Goal: Task Accomplishment & Management: Complete application form

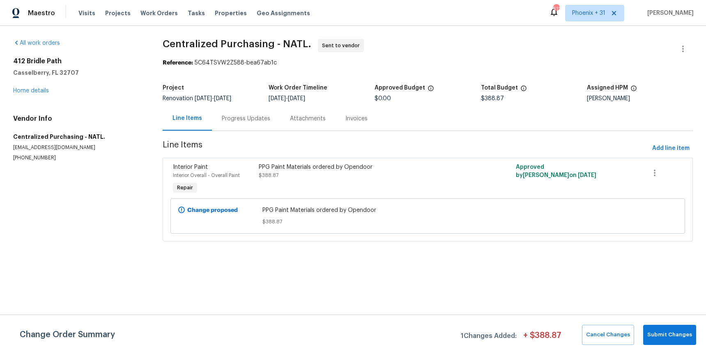
click at [160, 15] on span "Work Orders" at bounding box center [158, 13] width 37 height 8
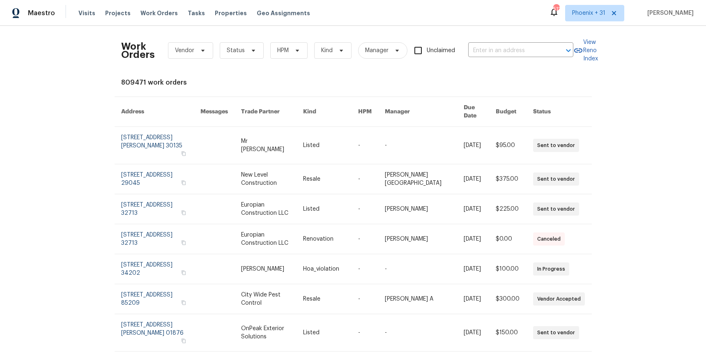
click at [524, 38] on div "Work Orders Vendor Status HPM Kind Manager Unclaimed ​" at bounding box center [347, 50] width 452 height 36
click at [524, 49] on input "text" at bounding box center [509, 50] width 82 height 13
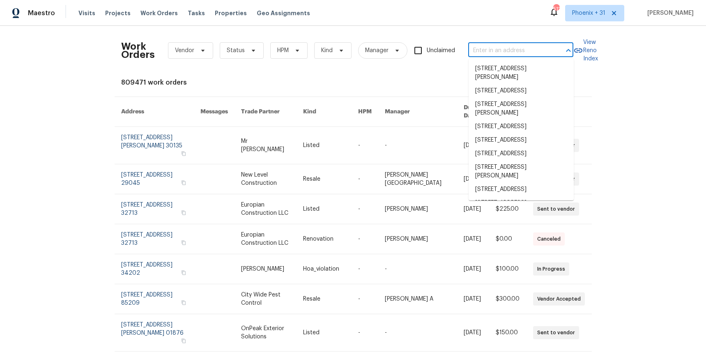
paste input "[STREET_ADDRESS][PERSON_NAME]"
type input "[STREET_ADDRESS][PERSON_NAME]"
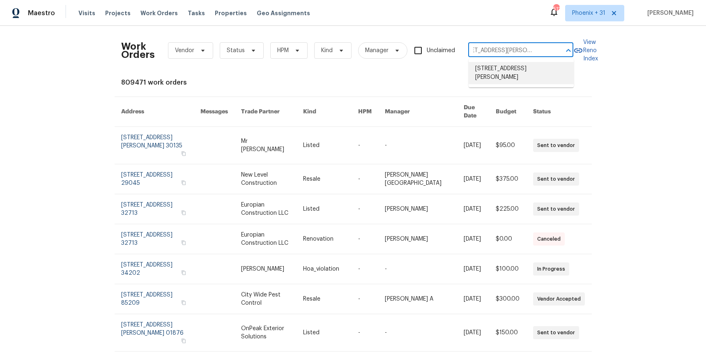
click at [524, 64] on li "[STREET_ADDRESS][PERSON_NAME]" at bounding box center [521, 73] width 105 height 22
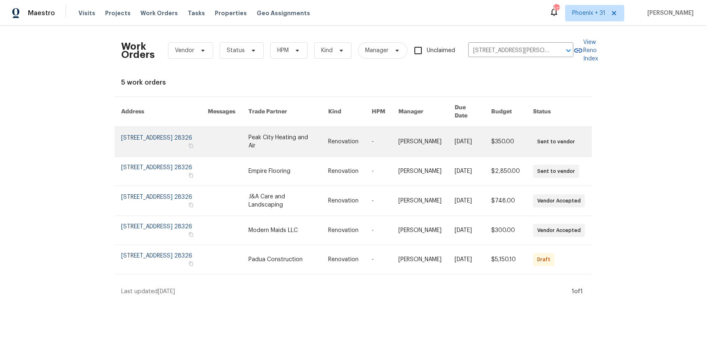
click at [276, 134] on link at bounding box center [288, 142] width 80 height 30
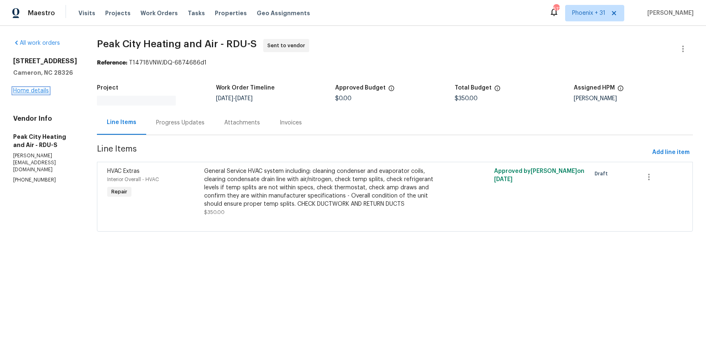
click at [41, 89] on link "Home details" at bounding box center [31, 91] width 36 height 6
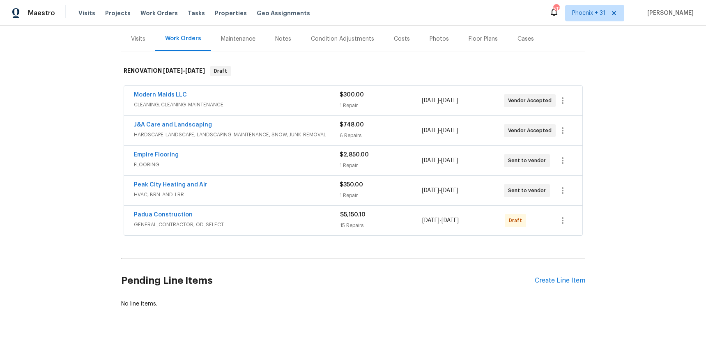
scroll to position [108, 0]
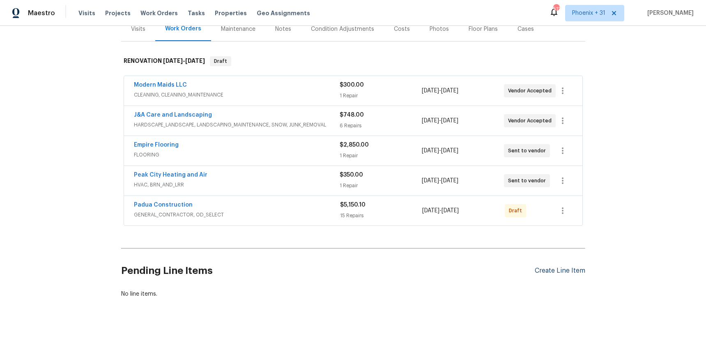
click at [568, 269] on div "Create Line Item" at bounding box center [560, 271] width 51 height 8
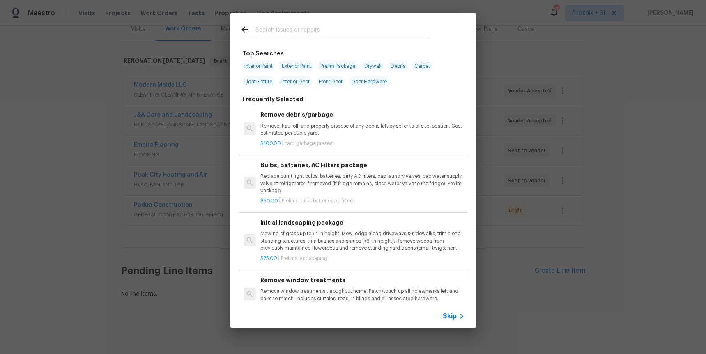
click at [318, 32] on input "text" at bounding box center [342, 31] width 174 height 12
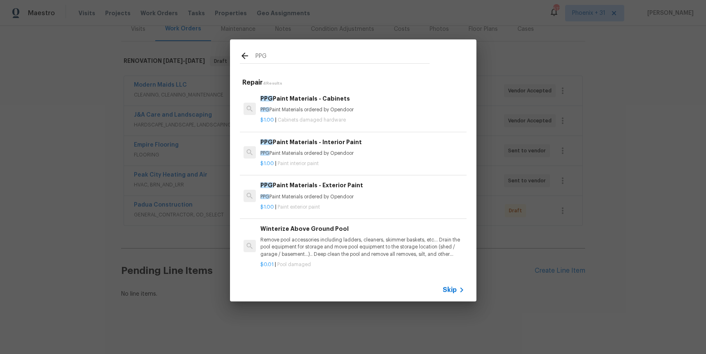
type input "PPG"
click at [392, 108] on p "PPG Paint Materials ordered by Opendoor" at bounding box center [362, 109] width 204 height 7
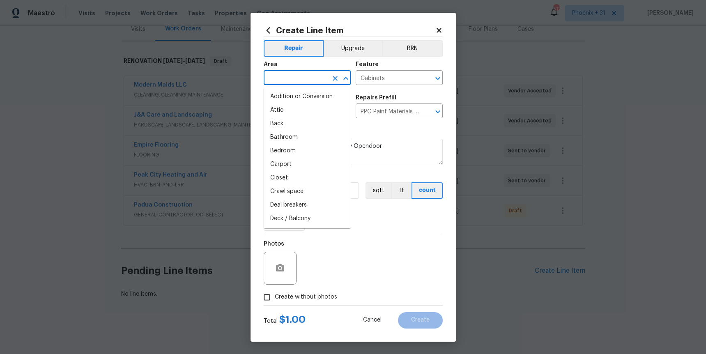
click at [319, 80] on input "text" at bounding box center [296, 78] width 64 height 13
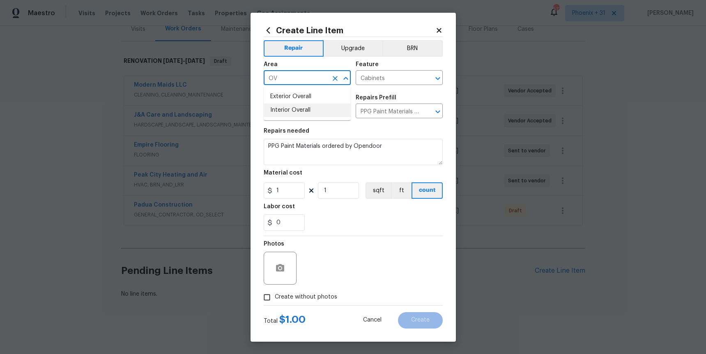
drag, startPoint x: 310, startPoint y: 112, endPoint x: 299, endPoint y: 161, distance: 49.7
click at [310, 112] on li "Interior Overall" at bounding box center [307, 110] width 87 height 14
type input "Interior Overall"
click at [295, 190] on input "1" at bounding box center [284, 190] width 41 height 16
drag, startPoint x: 295, startPoint y: 190, endPoint x: 262, endPoint y: 189, distance: 33.3
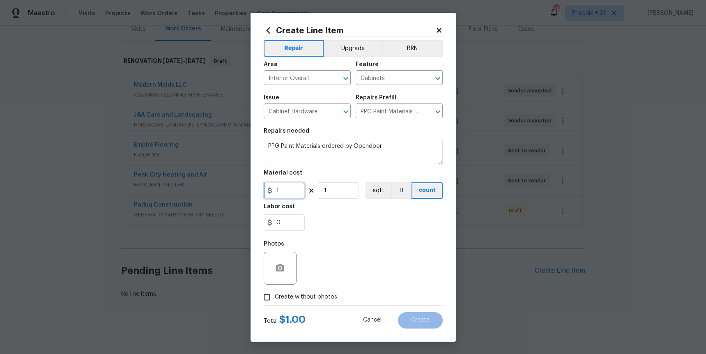
click at [262, 189] on div "Create Line Item Repair Upgrade BRN Area Interior Overall ​ Feature Cabinets ​ …" at bounding box center [353, 177] width 205 height 329
type input "443.36"
click at [293, 300] on span "Create without photos" at bounding box center [306, 297] width 62 height 9
click at [275, 300] on input "Create without photos" at bounding box center [267, 298] width 16 height 16
checkbox input "true"
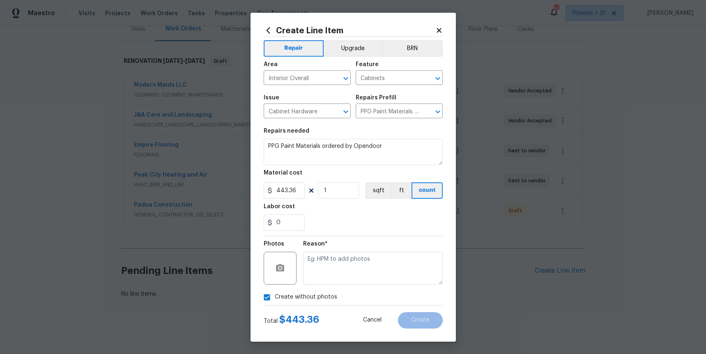
click at [343, 265] on textarea at bounding box center [373, 268] width 140 height 33
type textarea "B"
type textarea "NA"
click at [404, 322] on button "Create" at bounding box center [420, 320] width 45 height 16
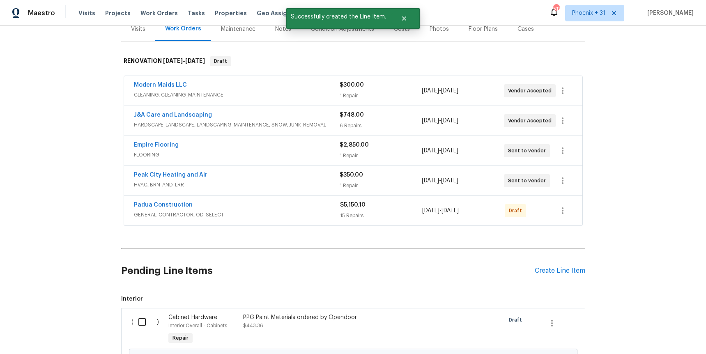
scroll to position [201, 0]
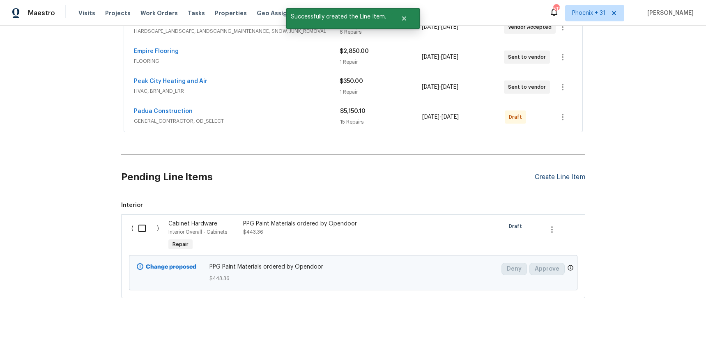
click at [550, 180] on div "Create Line Item" at bounding box center [560, 177] width 51 height 8
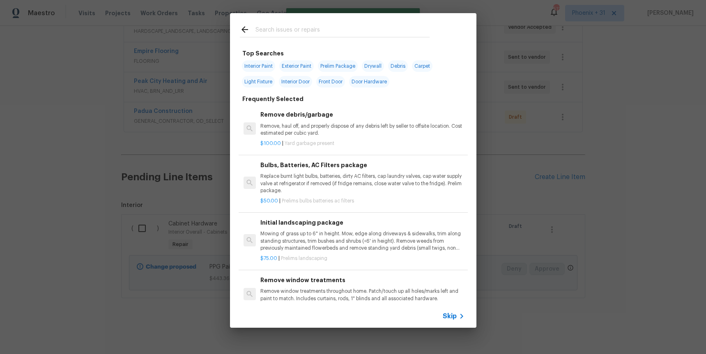
click at [332, 32] on input "text" at bounding box center [342, 31] width 174 height 12
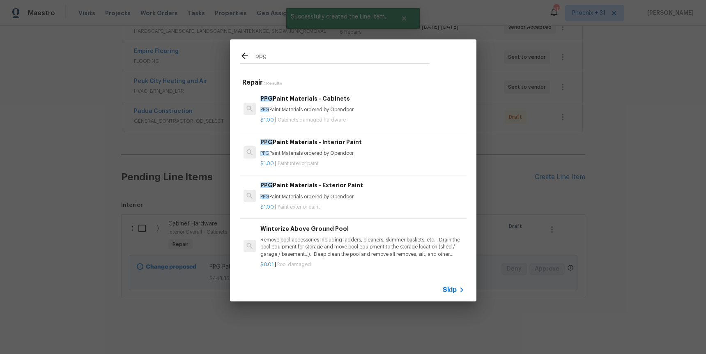
type input "ppg"
click at [372, 161] on p "$1.00 | Paint interior paint" at bounding box center [362, 163] width 204 height 7
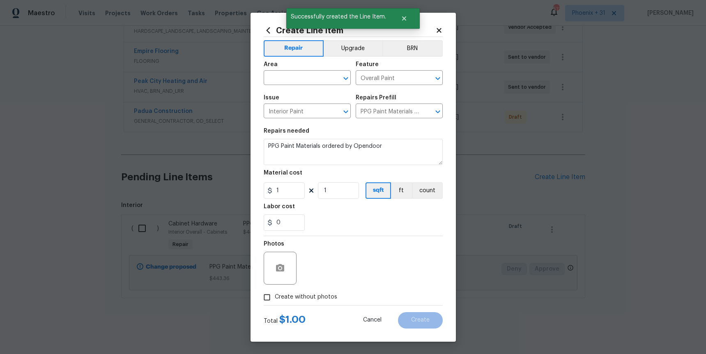
click at [286, 62] on span "Area ​" at bounding box center [307, 73] width 87 height 33
click at [289, 72] on input "text" at bounding box center [296, 78] width 64 height 13
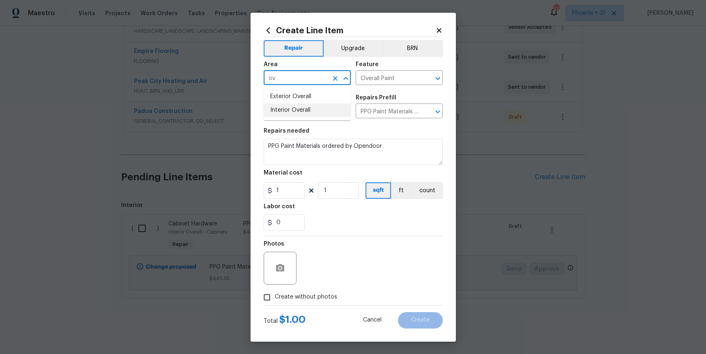
click at [300, 103] on li "Interior Overall" at bounding box center [307, 110] width 87 height 14
type input "Interior Overall"
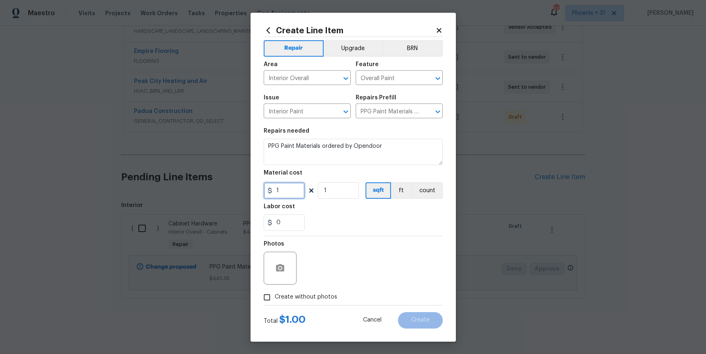
drag, startPoint x: 292, startPoint y: 189, endPoint x: 264, endPoint y: 187, distance: 28.8
click at [264, 187] on input "1" at bounding box center [284, 190] width 41 height 16
type input "580.85"
click at [276, 293] on label "Create without photos" at bounding box center [298, 298] width 78 height 16
click at [275, 293] on input "Create without photos" at bounding box center [267, 298] width 16 height 16
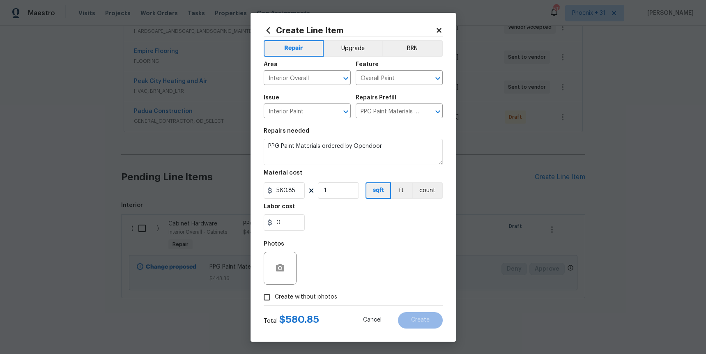
checkbox input "true"
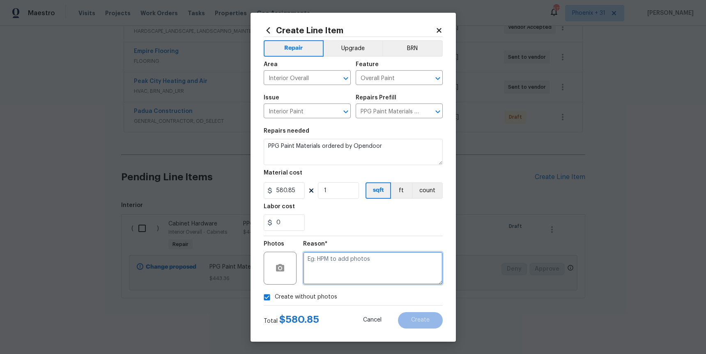
click at [323, 258] on textarea at bounding box center [373, 268] width 140 height 33
type textarea "NA"
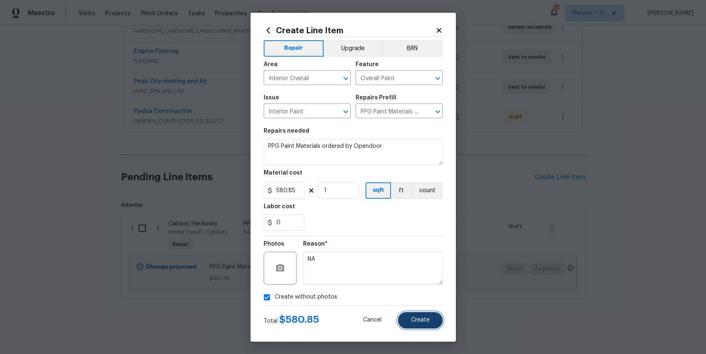
click at [416, 316] on button "Create" at bounding box center [420, 320] width 45 height 16
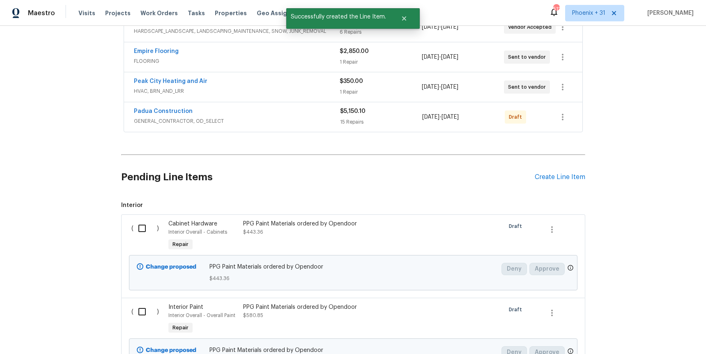
scroll to position [285, 0]
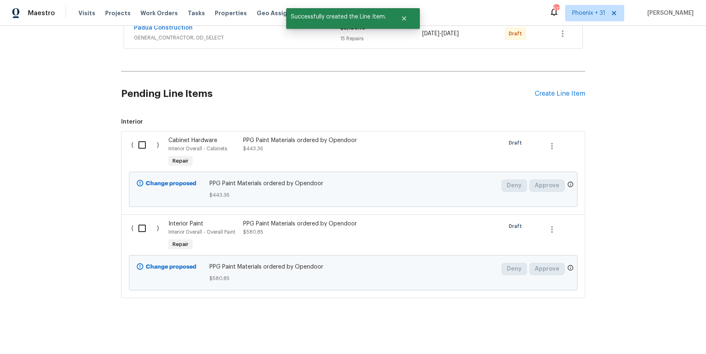
drag, startPoint x: 161, startPoint y: 159, endPoint x: 136, endPoint y: 146, distance: 28.8
click at [158, 158] on div "( )" at bounding box center [147, 153] width 37 height 38
click at [136, 146] on input "checkbox" at bounding box center [144, 144] width 23 height 17
checkbox input "true"
click at [138, 232] on input "checkbox" at bounding box center [144, 228] width 23 height 17
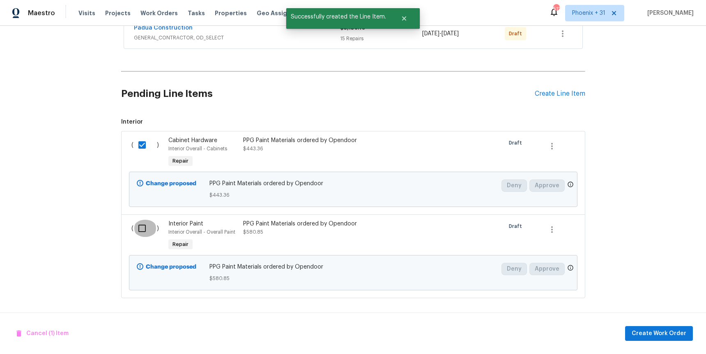
checkbox input "true"
click at [657, 339] on button "Create Work Order" at bounding box center [659, 333] width 68 height 15
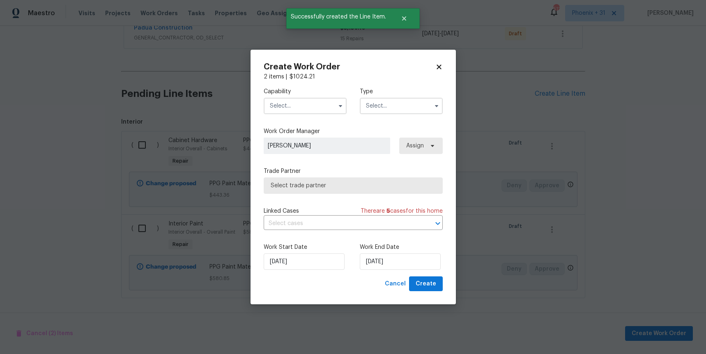
checkbox input "false"
click at [306, 103] on input "text" at bounding box center [305, 106] width 83 height 16
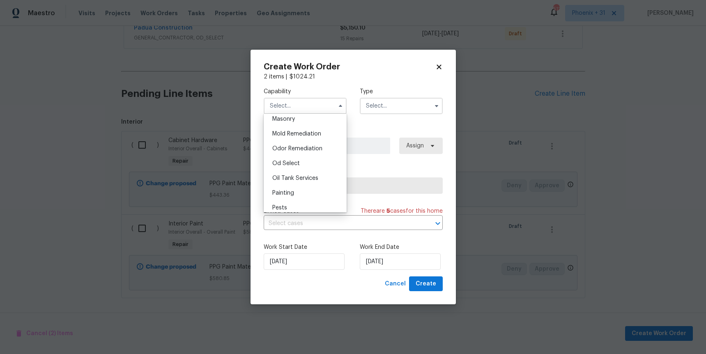
scroll to position [621, 0]
drag, startPoint x: 311, startPoint y: 189, endPoint x: 390, endPoint y: 122, distance: 103.7
click at [311, 189] on div "Painting" at bounding box center [305, 191] width 79 height 15
type input "Painting"
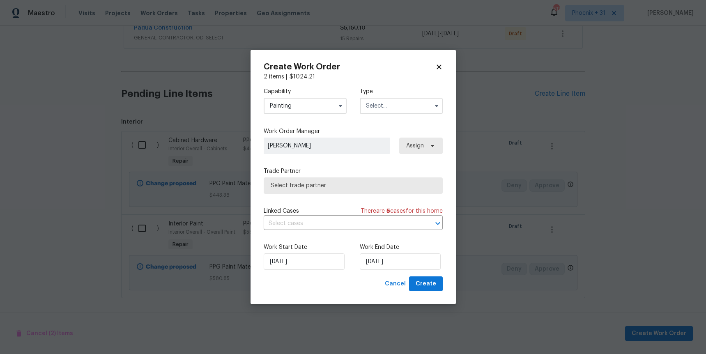
click at [396, 109] on input "text" at bounding box center [401, 106] width 83 height 16
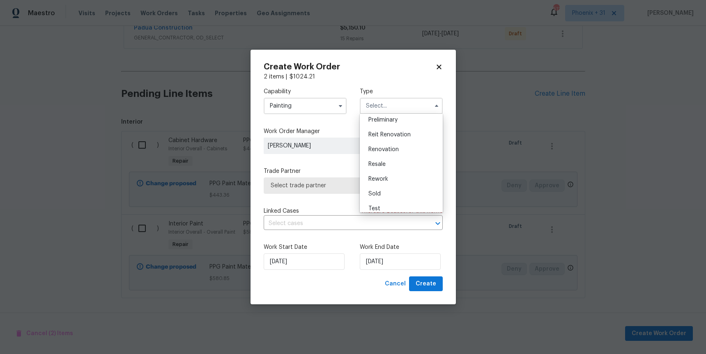
scroll to position [186, 0]
drag, startPoint x: 398, startPoint y: 146, endPoint x: 413, endPoint y: 152, distance: 16.2
click at [398, 146] on div "Renovation" at bounding box center [401, 143] width 79 height 15
type input "Renovation"
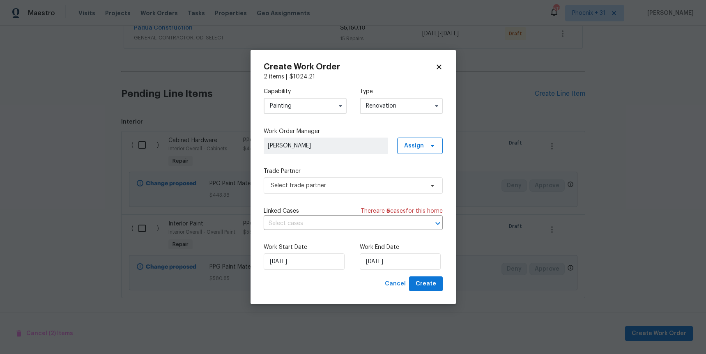
click at [417, 154] on div "Capability Painting Type Renovation Feedback Hoa Violation Holding Incident Ins…" at bounding box center [353, 178] width 179 height 195
click at [416, 150] on span "Assign" at bounding box center [420, 146] width 46 height 16
click at [420, 180] on div "Assign to me" at bounding box center [421, 180] width 36 height 8
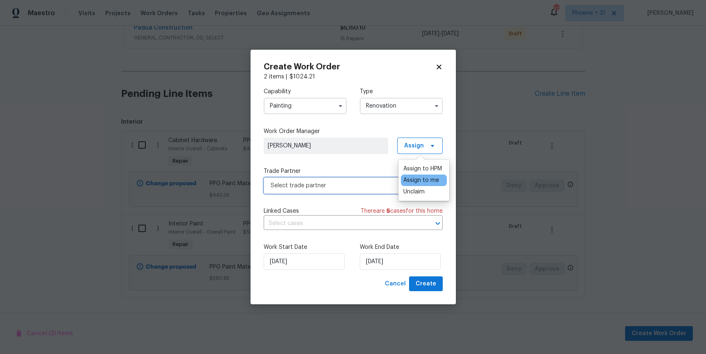
click at [349, 189] on span "Select trade partner" at bounding box center [347, 186] width 153 height 8
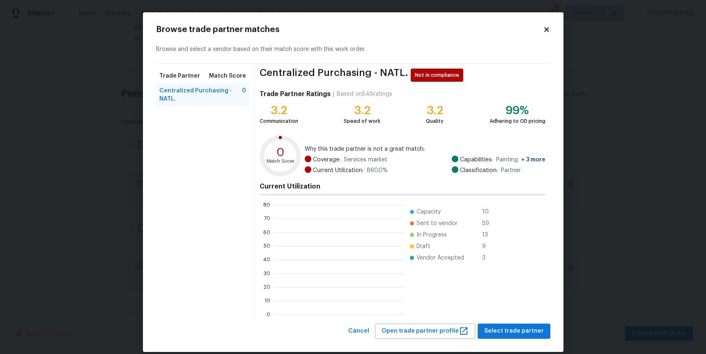
scroll to position [115, 129]
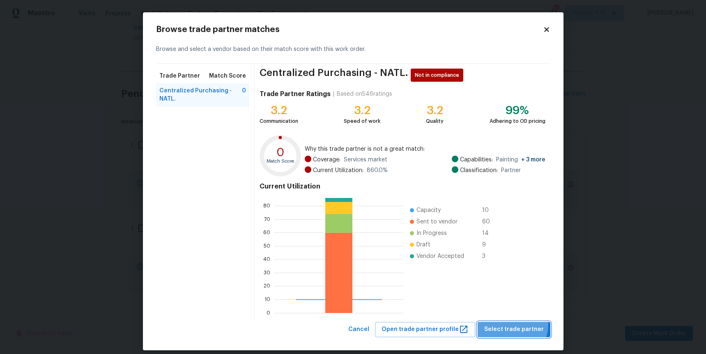
drag, startPoint x: 515, startPoint y: 324, endPoint x: 504, endPoint y: 318, distance: 12.3
click at [515, 324] on span "Select trade partner" at bounding box center [514, 329] width 60 height 10
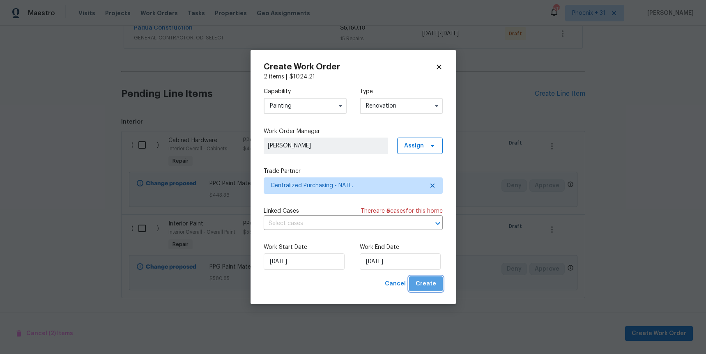
click at [428, 284] on span "Create" at bounding box center [426, 284] width 21 height 10
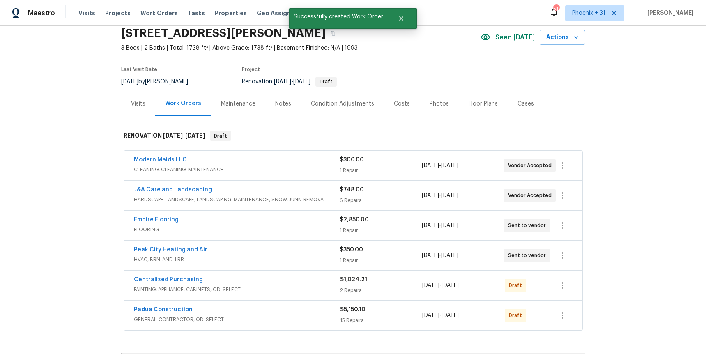
scroll to position [54, 0]
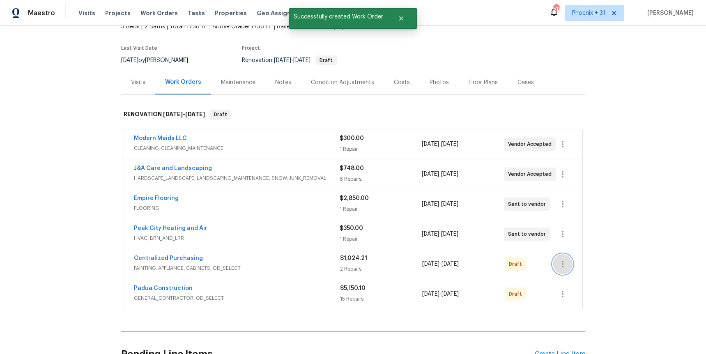
click at [567, 271] on button "button" at bounding box center [563, 264] width 20 height 20
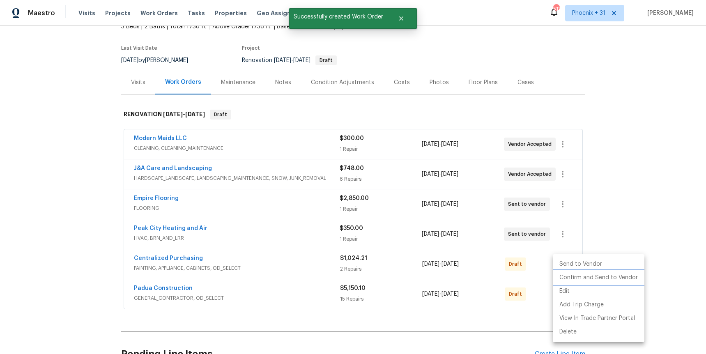
click at [568, 274] on li "Confirm and Send to Vendor" at bounding box center [599, 278] width 92 height 14
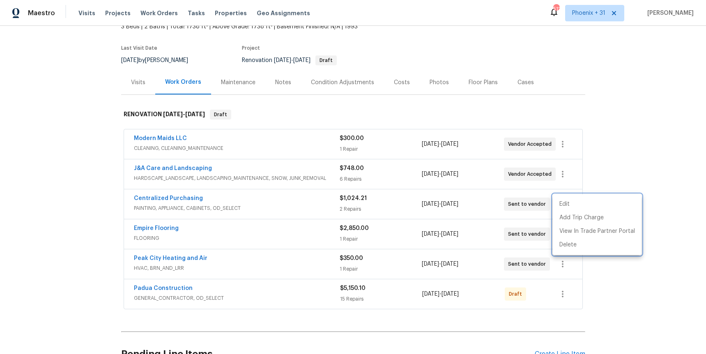
drag, startPoint x: 176, startPoint y: 182, endPoint x: 172, endPoint y: 191, distance: 9.7
click at [176, 183] on div at bounding box center [353, 177] width 706 height 354
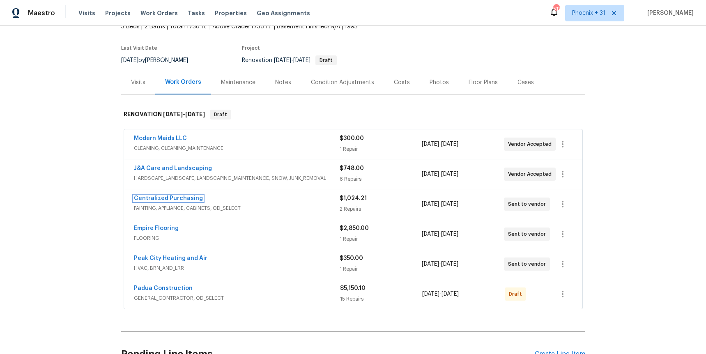
click at [175, 196] on link "Centralized Purchasing" at bounding box center [168, 198] width 69 height 6
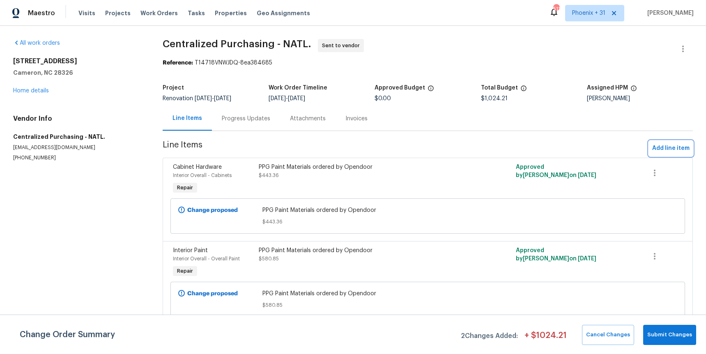
click at [676, 147] on span "Add line item" at bounding box center [670, 148] width 37 height 10
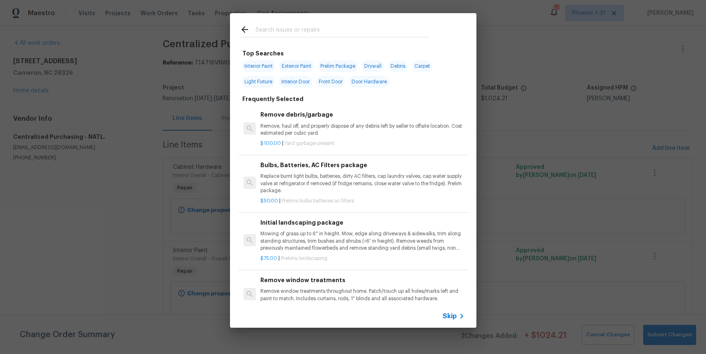
click at [318, 30] on input "text" at bounding box center [342, 31] width 174 height 12
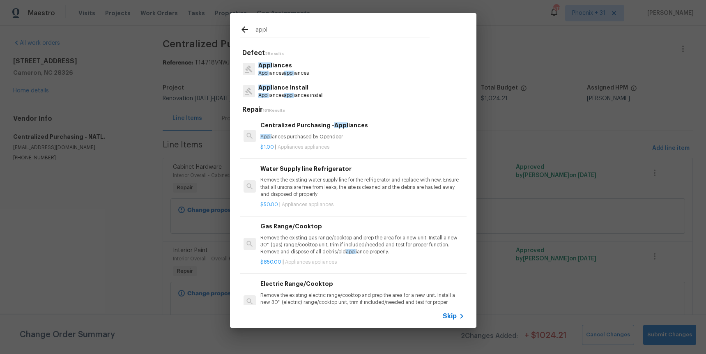
type input "appl"
click at [403, 141] on div "$1.00 | Appliances appliances" at bounding box center [362, 145] width 204 height 10
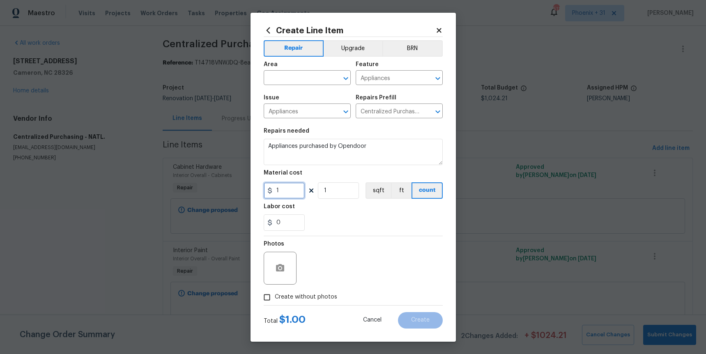
drag, startPoint x: 283, startPoint y: 191, endPoint x: 260, endPoint y: 189, distance: 22.3
click at [260, 189] on div "Create Line Item Repair Upgrade BRN Area ​ Feature Appliances ​ Issue Appliance…" at bounding box center [353, 177] width 205 height 329
type input "391.92"
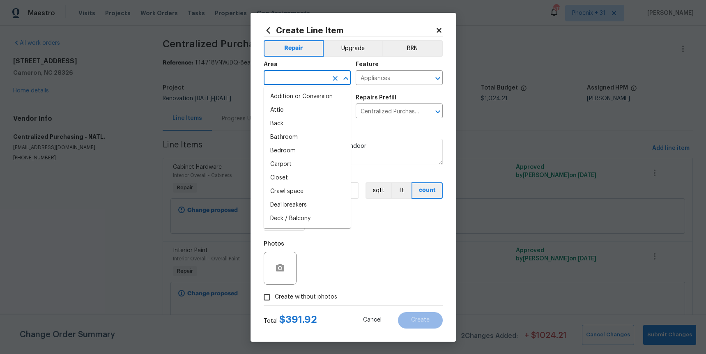
click at [272, 79] on input "text" at bounding box center [296, 78] width 64 height 13
type input "i"
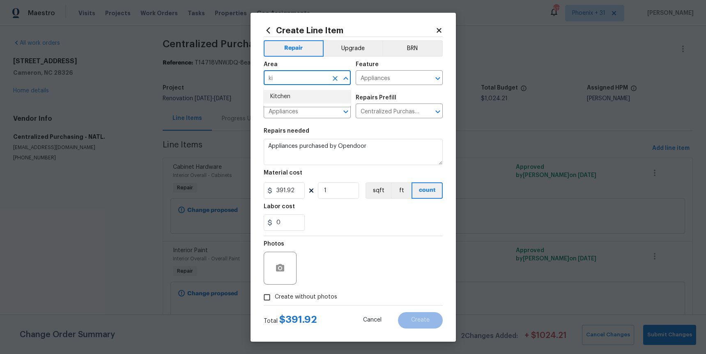
click at [285, 102] on li "Kitchen" at bounding box center [307, 97] width 87 height 14
type input "Kitchen"
click at [318, 297] on span "Create without photos" at bounding box center [306, 297] width 62 height 9
click at [275, 297] on input "Create without photos" at bounding box center [267, 298] width 16 height 16
checkbox input "true"
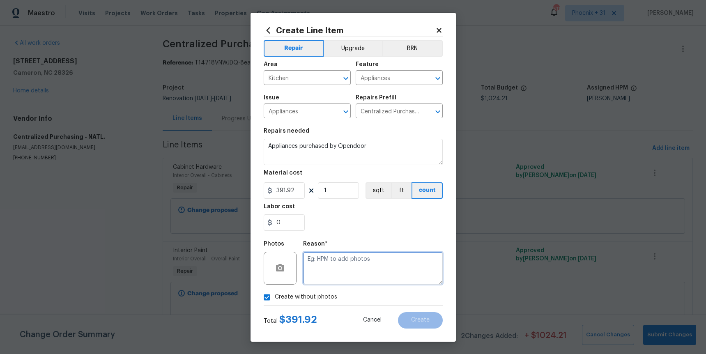
drag, startPoint x: 322, startPoint y: 290, endPoint x: 326, endPoint y: 272, distance: 18.5
click at [326, 272] on textarea at bounding box center [373, 268] width 140 height 33
type textarea "NA"
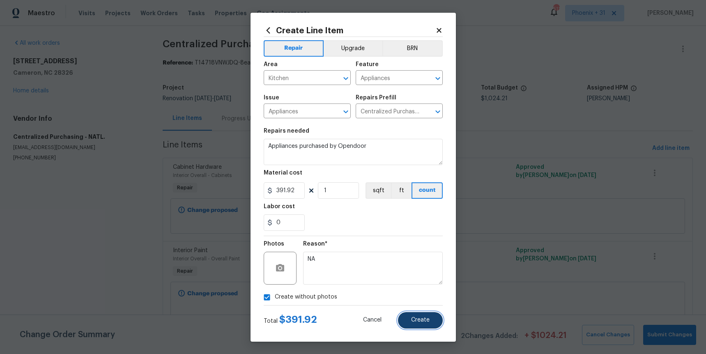
click at [410, 324] on button "Create" at bounding box center [420, 320] width 45 height 16
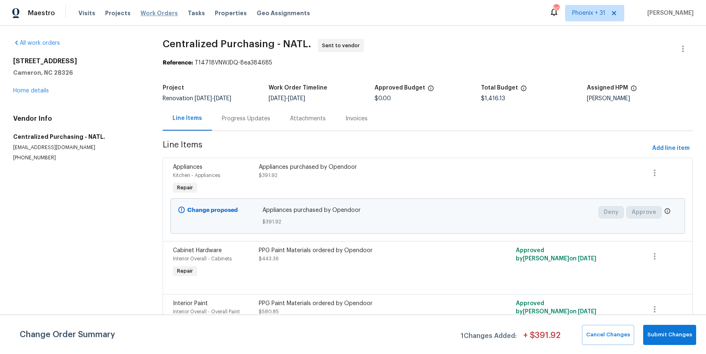
click at [165, 10] on span "Work Orders" at bounding box center [158, 13] width 37 height 8
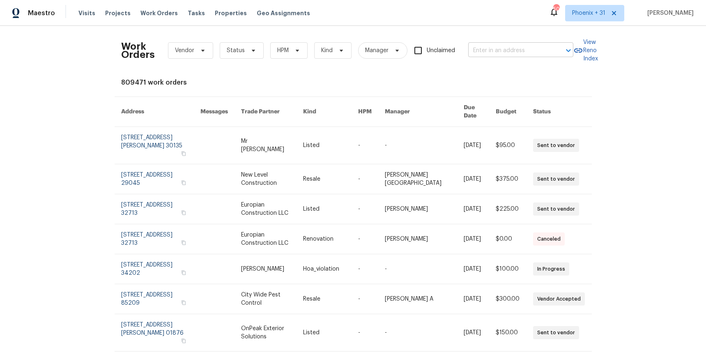
click at [514, 50] on input "text" at bounding box center [509, 50] width 82 height 13
click at [593, 13] on span "Phoenix + 31" at bounding box center [588, 13] width 33 height 8
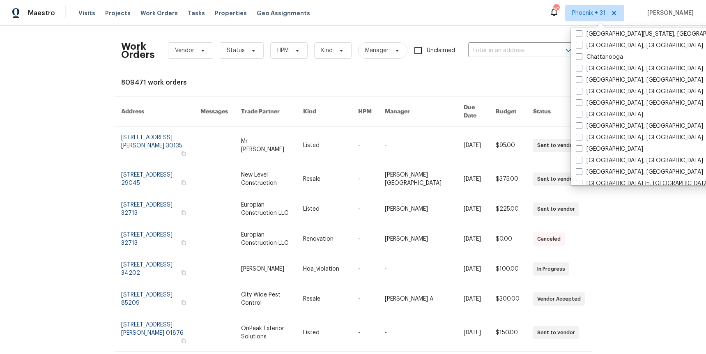
scroll to position [418, 0]
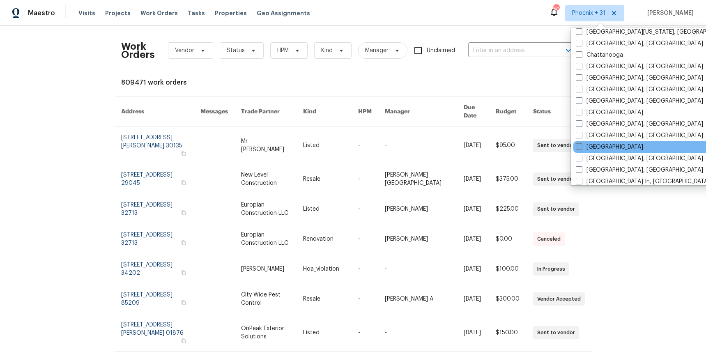
click at [600, 148] on label "[GEOGRAPHIC_DATA]" at bounding box center [609, 147] width 67 height 8
click at [581, 148] on input "[GEOGRAPHIC_DATA]" at bounding box center [578, 145] width 5 height 5
checkbox input "true"
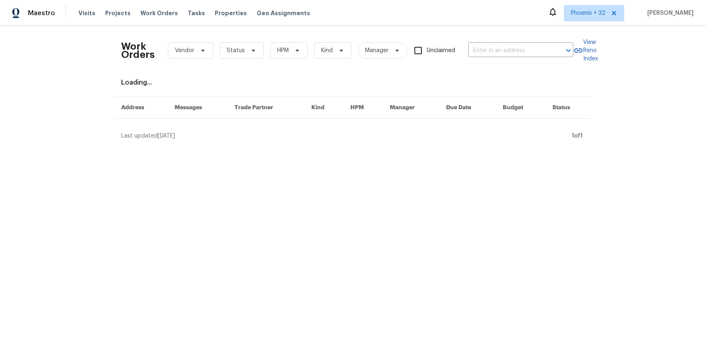
click at [517, 63] on div "Work Orders Vendor Status HPM Kind Manager Unclaimed ​" at bounding box center [347, 50] width 452 height 36
click at [506, 50] on input "text" at bounding box center [509, 50] width 82 height 13
paste input "[STREET_ADDRESS][PERSON_NAME]"
type input "[STREET_ADDRESS][PERSON_NAME]"
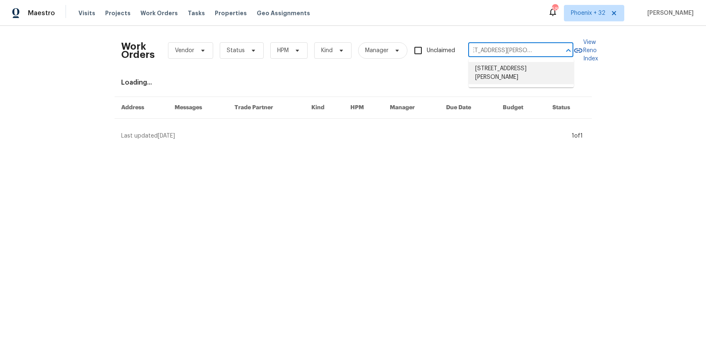
click at [507, 74] on li "[STREET_ADDRESS][PERSON_NAME]" at bounding box center [521, 73] width 105 height 22
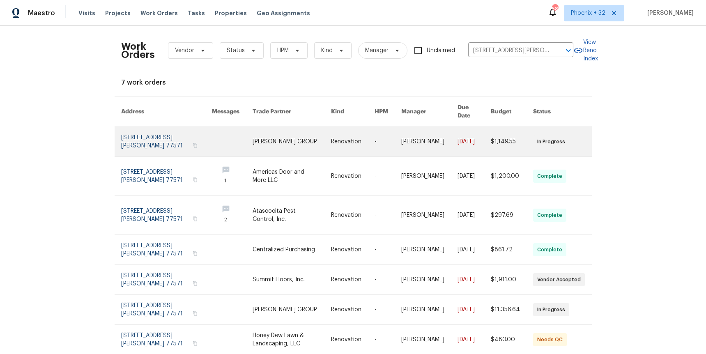
click at [292, 145] on link at bounding box center [292, 142] width 78 height 30
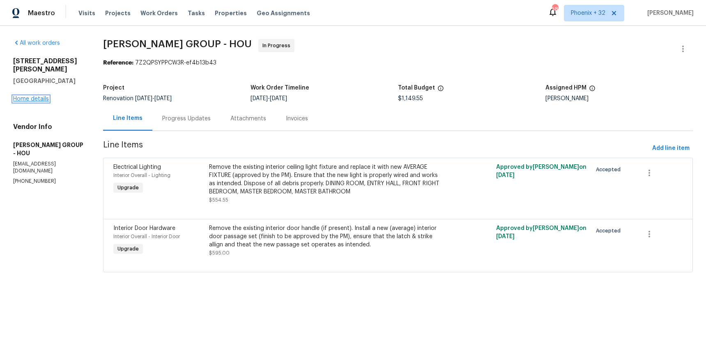
click at [41, 96] on link "Home details" at bounding box center [31, 99] width 36 height 6
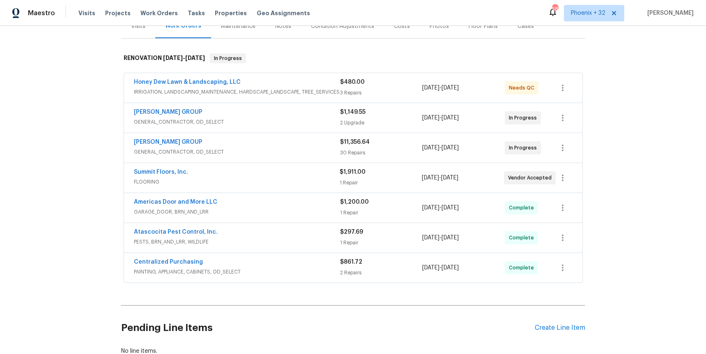
scroll to position [133, 0]
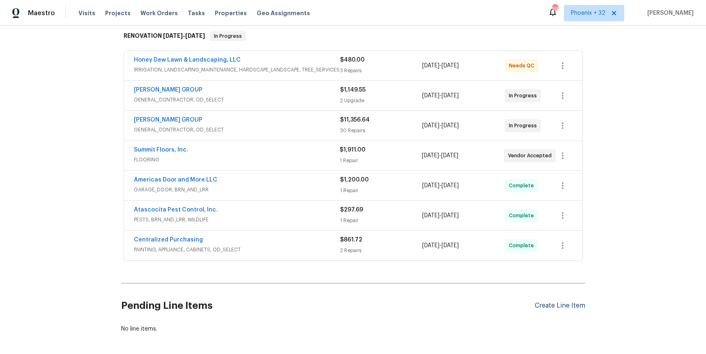
click at [539, 303] on div "Create Line Item" at bounding box center [560, 306] width 51 height 8
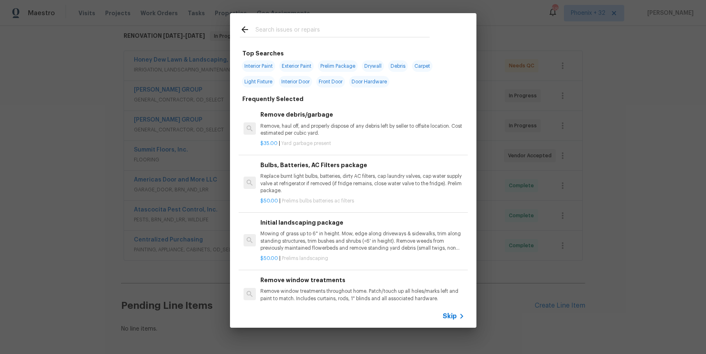
click at [276, 32] on input "text" at bounding box center [342, 31] width 174 height 12
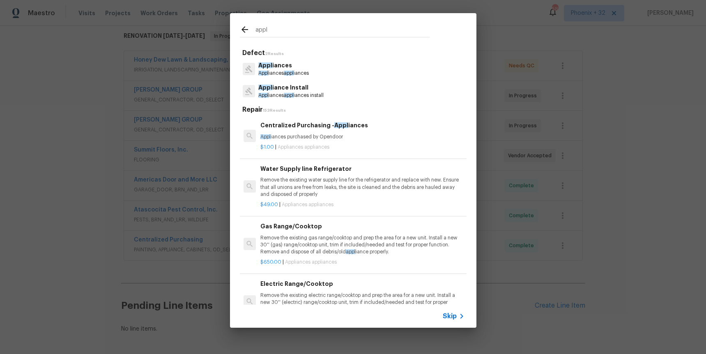
type input "appl"
click at [372, 139] on p "Appl iances purchased by Opendoor" at bounding box center [362, 136] width 204 height 7
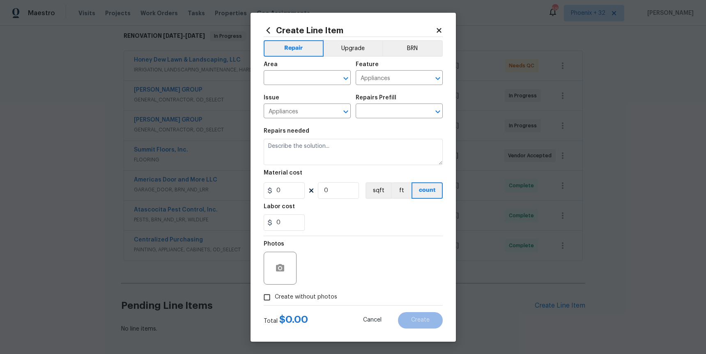
type input "Centralized Purchasing - Appliances $1.00"
type textarea "Appliances purchased by Opendoor"
type input "1"
drag, startPoint x: 284, startPoint y: 195, endPoint x: 293, endPoint y: 193, distance: 8.9
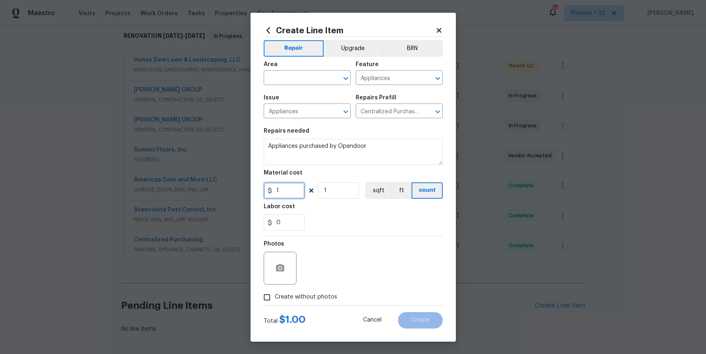
click at [287, 195] on input "1" at bounding box center [284, 190] width 41 height 16
drag, startPoint x: 293, startPoint y: 193, endPoint x: 247, endPoint y: 189, distance: 46.2
click at [247, 189] on div "Create Line Item Repair Upgrade BRN Area ​ Feature Appliances ​ Issue Appliance…" at bounding box center [353, 177] width 706 height 354
type input "616.46"
click at [290, 74] on input "text" at bounding box center [296, 78] width 64 height 13
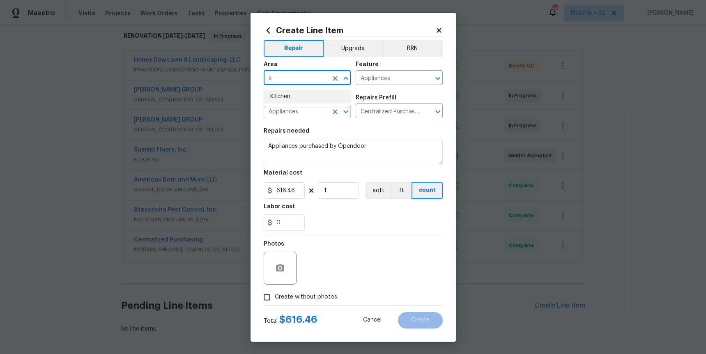
drag, startPoint x: 294, startPoint y: 94, endPoint x: 296, endPoint y: 117, distance: 22.2
click at [293, 96] on li "Kitchen" at bounding box center [307, 97] width 87 height 14
type input "Kitchen"
click at [307, 299] on span "Create without photos" at bounding box center [306, 297] width 62 height 9
click at [275, 299] on input "Create without photos" at bounding box center [267, 298] width 16 height 16
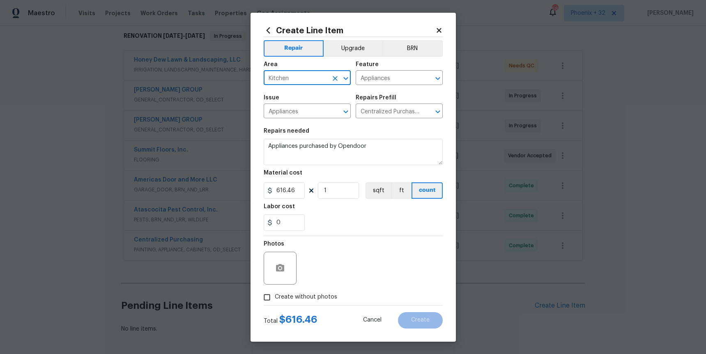
checkbox input "true"
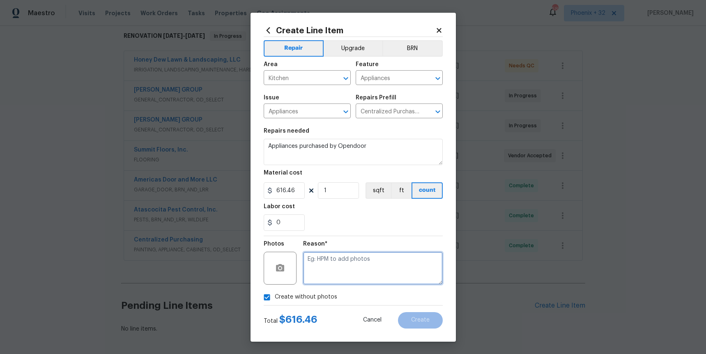
click at [324, 273] on textarea at bounding box center [373, 268] width 140 height 33
type textarea "NA"
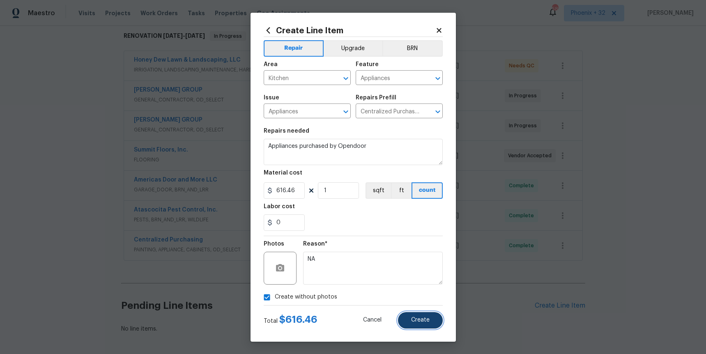
click at [415, 318] on span "Create" at bounding box center [420, 320] width 18 height 6
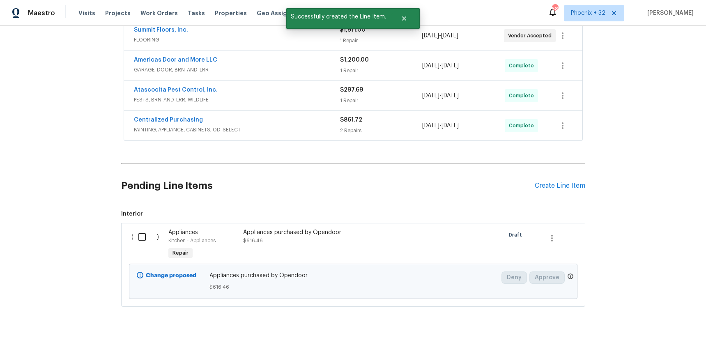
scroll to position [261, 0]
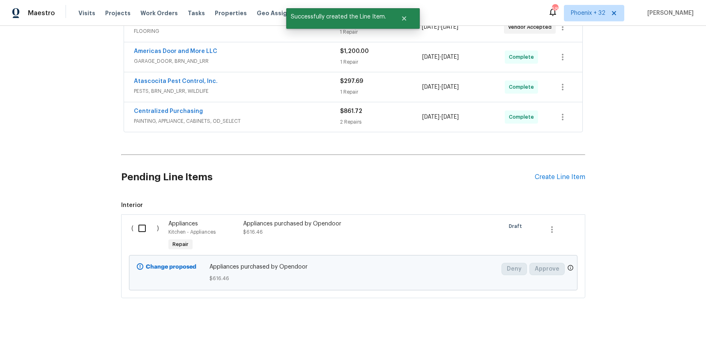
click at [145, 220] on input "checkbox" at bounding box center [144, 228] width 23 height 17
checkbox input "true"
click at [632, 336] on button "Create Work Order" at bounding box center [659, 333] width 68 height 15
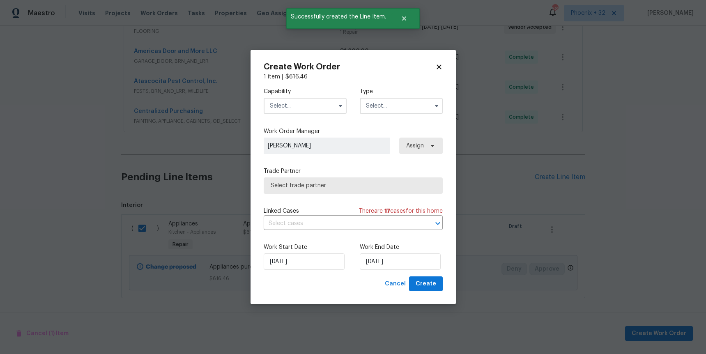
click at [319, 104] on input "text" at bounding box center [305, 106] width 83 height 16
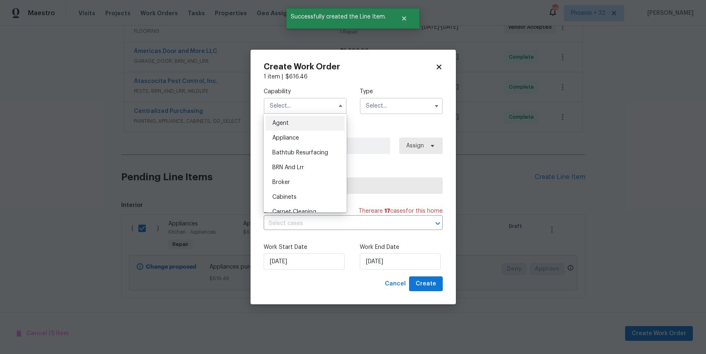
click at [300, 138] on div "Appliance" at bounding box center [305, 138] width 79 height 15
type input "Appliance"
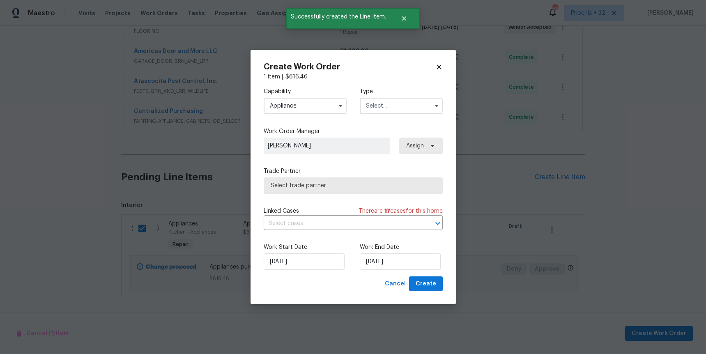
drag, startPoint x: 400, startPoint y: 99, endPoint x: 400, endPoint y: 109, distance: 10.3
click at [400, 103] on input "text" at bounding box center [401, 106] width 83 height 16
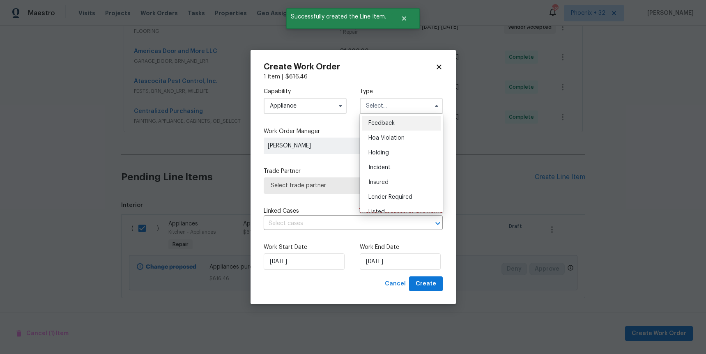
scroll to position [186, 0]
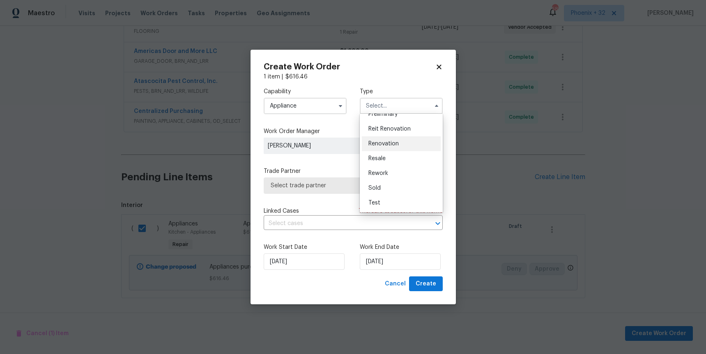
click at [400, 142] on div "Renovation" at bounding box center [401, 143] width 79 height 15
type input "Renovation"
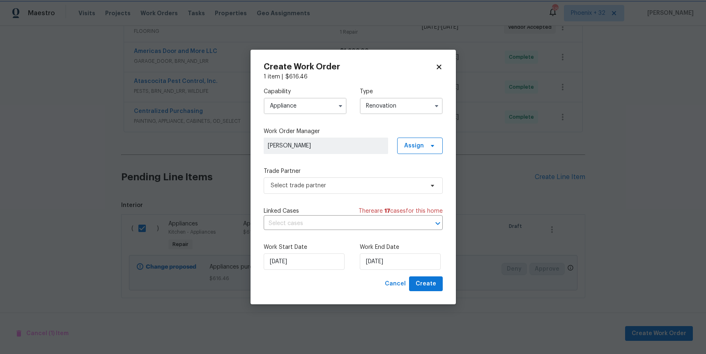
scroll to position [0, 0]
drag, startPoint x: 413, startPoint y: 148, endPoint x: 414, endPoint y: 157, distance: 9.1
click at [413, 148] on span "Assign" at bounding box center [414, 146] width 20 height 8
click at [413, 186] on div "Unclaim" at bounding box center [424, 191] width 46 height 11
click at [412, 184] on div "Assign to me" at bounding box center [421, 180] width 36 height 8
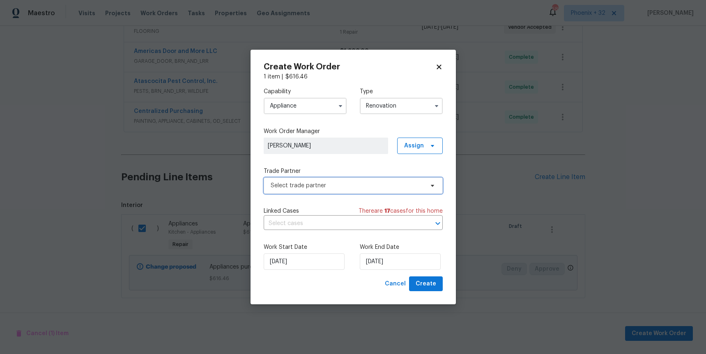
click at [343, 185] on span "Select trade partner" at bounding box center [347, 186] width 153 height 8
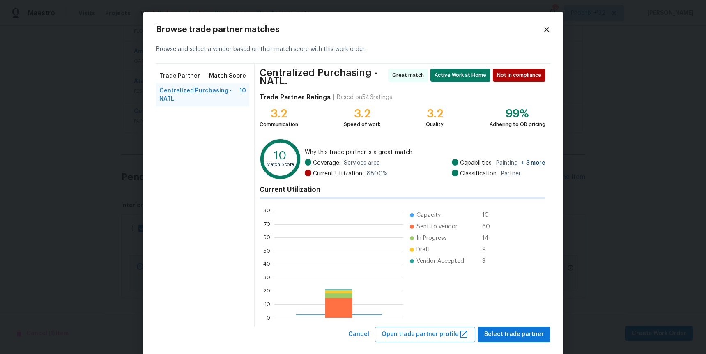
scroll to position [115, 129]
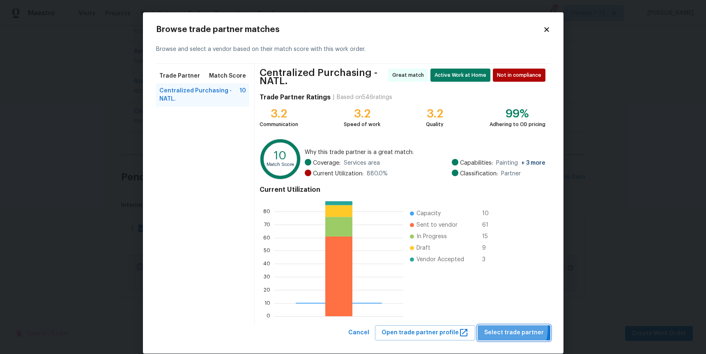
click at [504, 328] on span "Select trade partner" at bounding box center [514, 333] width 60 height 10
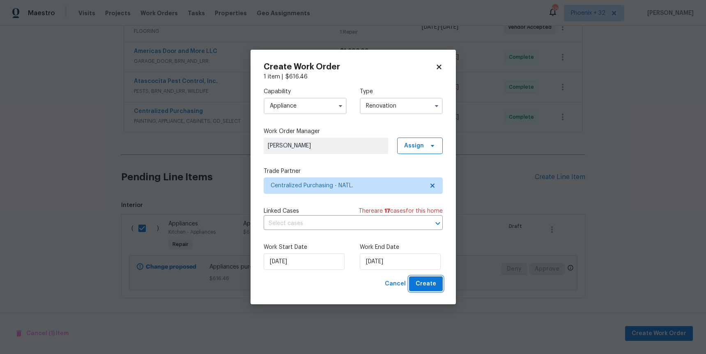
click at [427, 288] on span "Create" at bounding box center [426, 284] width 21 height 10
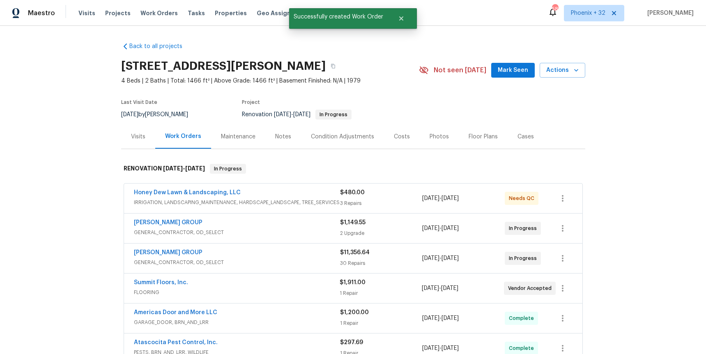
scroll to position [130, 0]
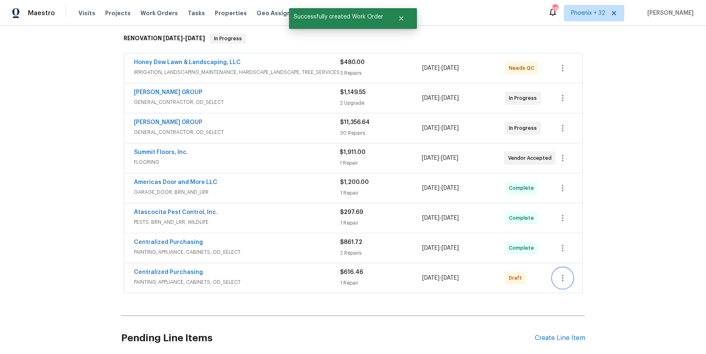
click at [571, 278] on button "button" at bounding box center [563, 278] width 20 height 20
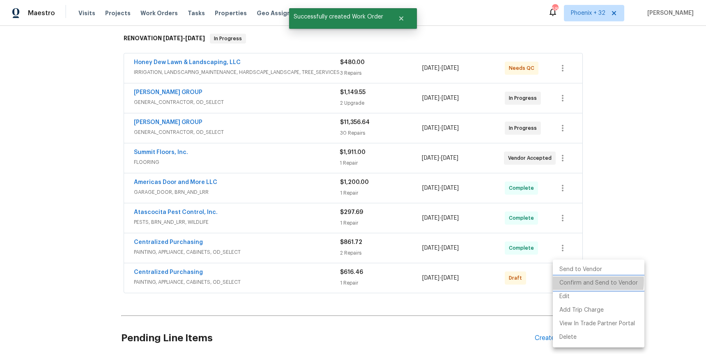
click at [570, 280] on li "Confirm and Send to Vendor" at bounding box center [599, 283] width 92 height 14
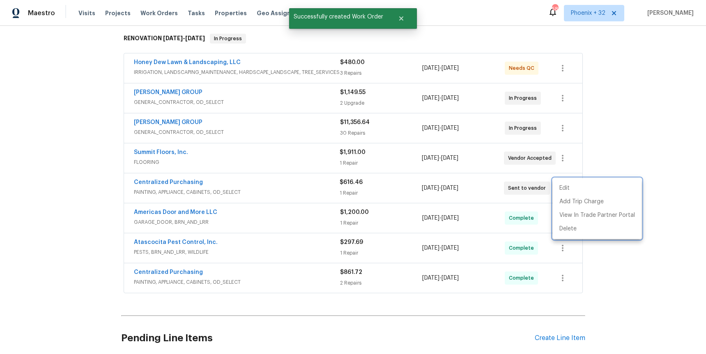
drag, startPoint x: 197, startPoint y: 181, endPoint x: 179, endPoint y: 181, distance: 17.3
click at [188, 182] on div at bounding box center [353, 177] width 706 height 354
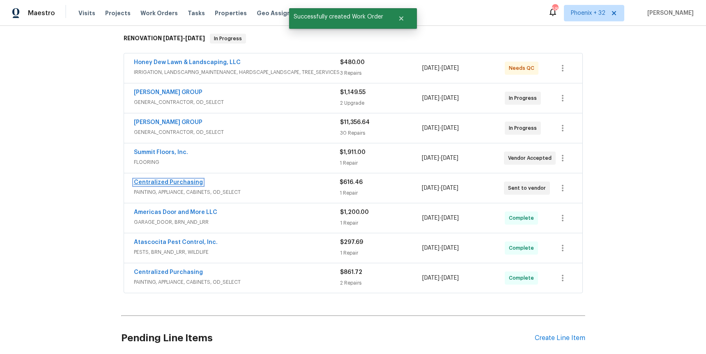
click at [179, 181] on link "Centralized Purchasing" at bounding box center [168, 182] width 69 height 6
